Goal: Task Accomplishment & Management: Complete application form

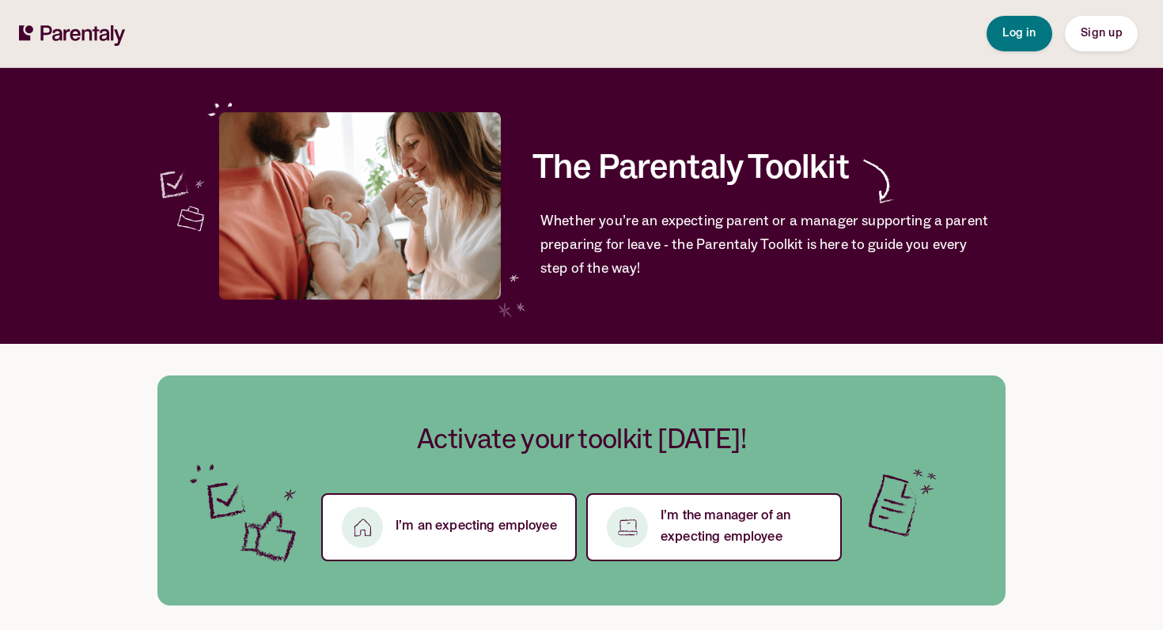
click at [1088, 38] on span "Sign up" at bounding box center [1100, 33] width 41 height 11
